Goal: Find specific page/section: Find specific page/section

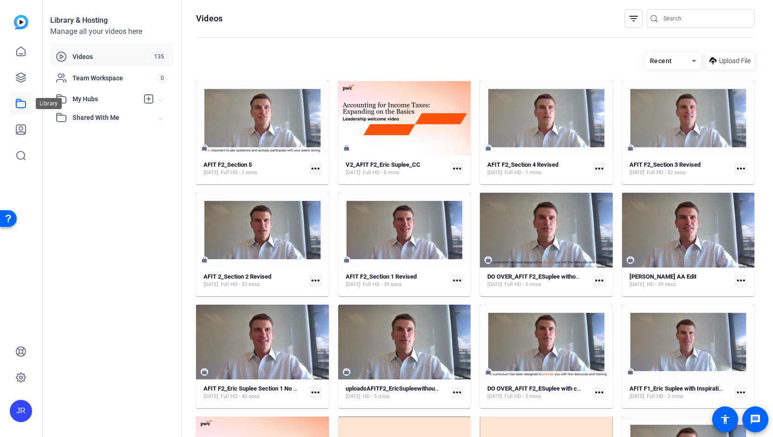
drag, startPoint x: 0, startPoint y: 0, endPoint x: 23, endPoint y: 100, distance: 103.0
click at [23, 100] on icon at bounding box center [20, 103] width 11 height 11
click at [675, 16] on input "Search" at bounding box center [706, 18] width 84 height 11
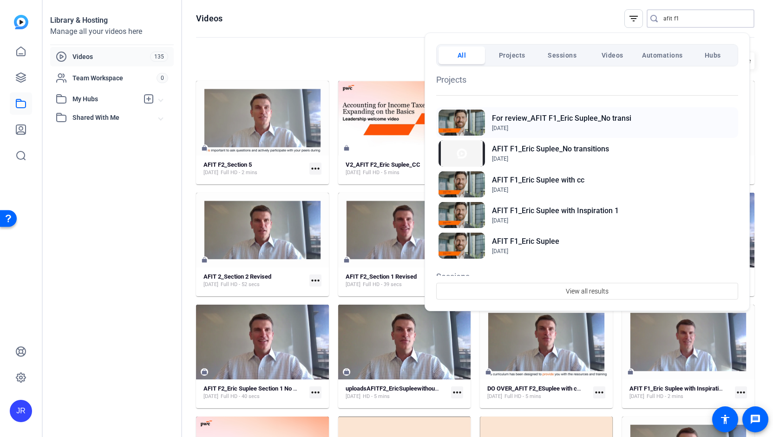
type input "afit f1"
click at [582, 121] on h2 "For review_AFIT F1_Eric Suplee_No transi" at bounding box center [561, 118] width 139 height 11
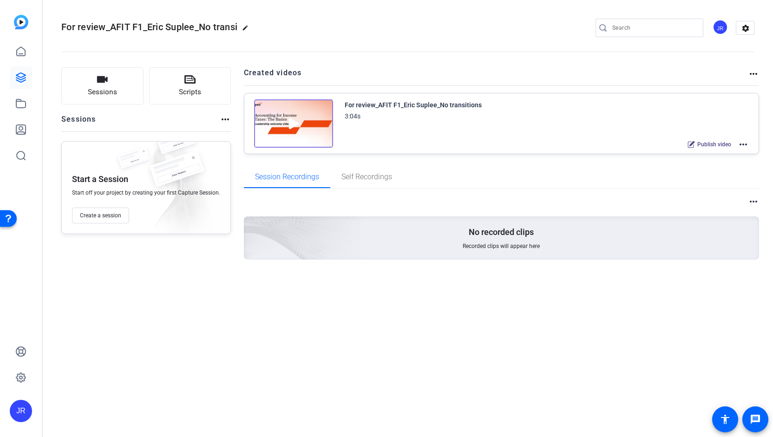
click at [742, 144] on mat-icon "more_horiz" at bounding box center [743, 144] width 11 height 11
click at [705, 156] on span "Edit in Creator" at bounding box center [710, 155] width 65 height 11
